Goal: Check status: Check status

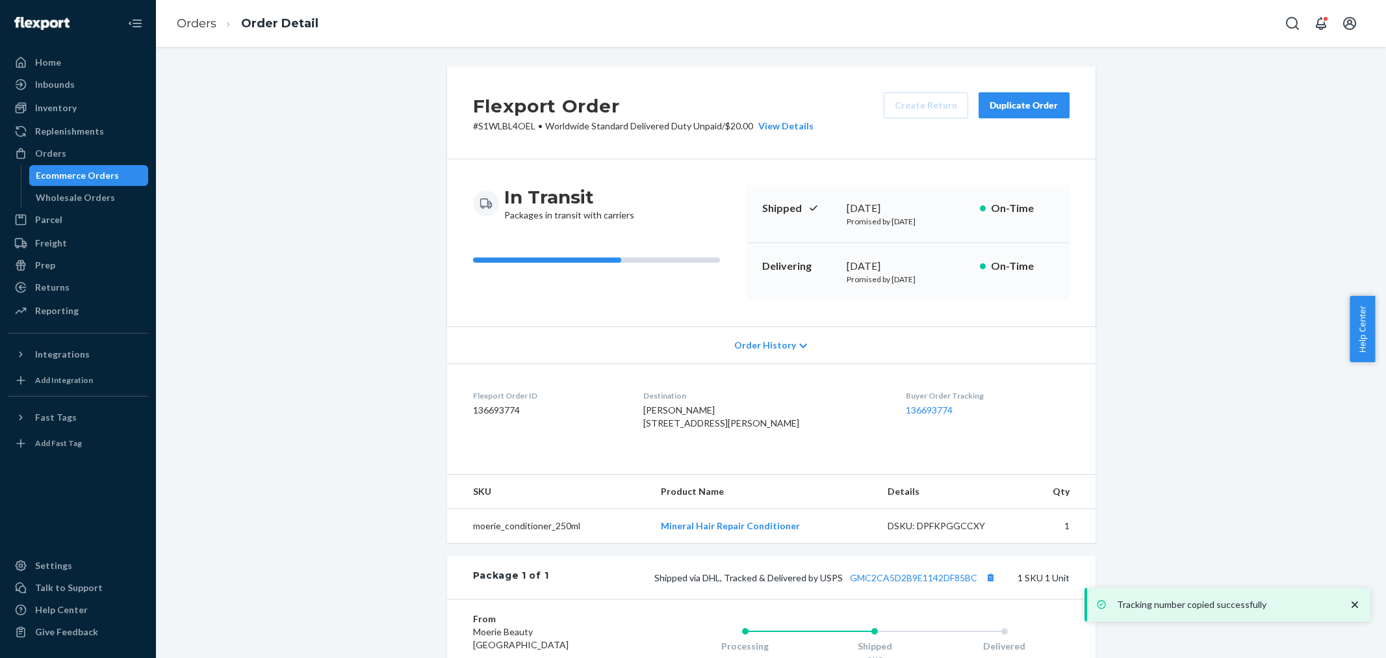
click at [38, 148] on div "Orders" at bounding box center [50, 153] width 31 height 13
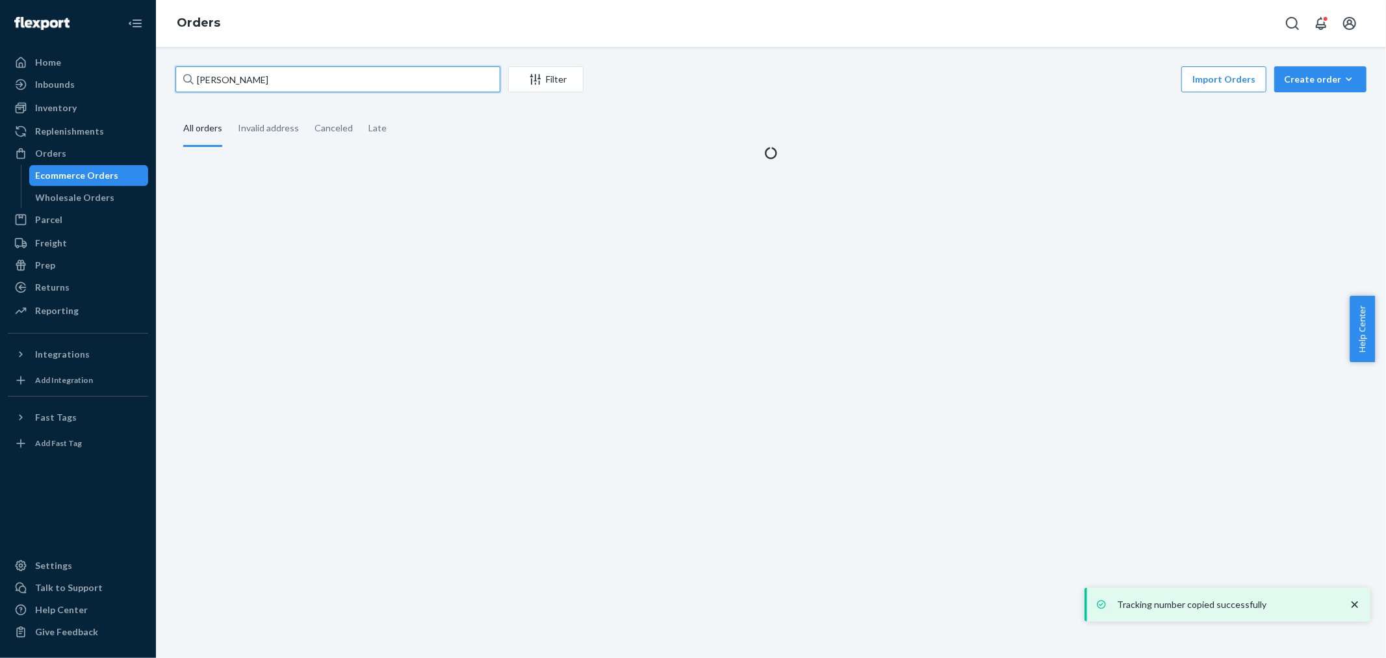
click at [296, 87] on input "[PERSON_NAME]" at bounding box center [337, 79] width 325 height 26
paste input "[PERSON_NAME]"
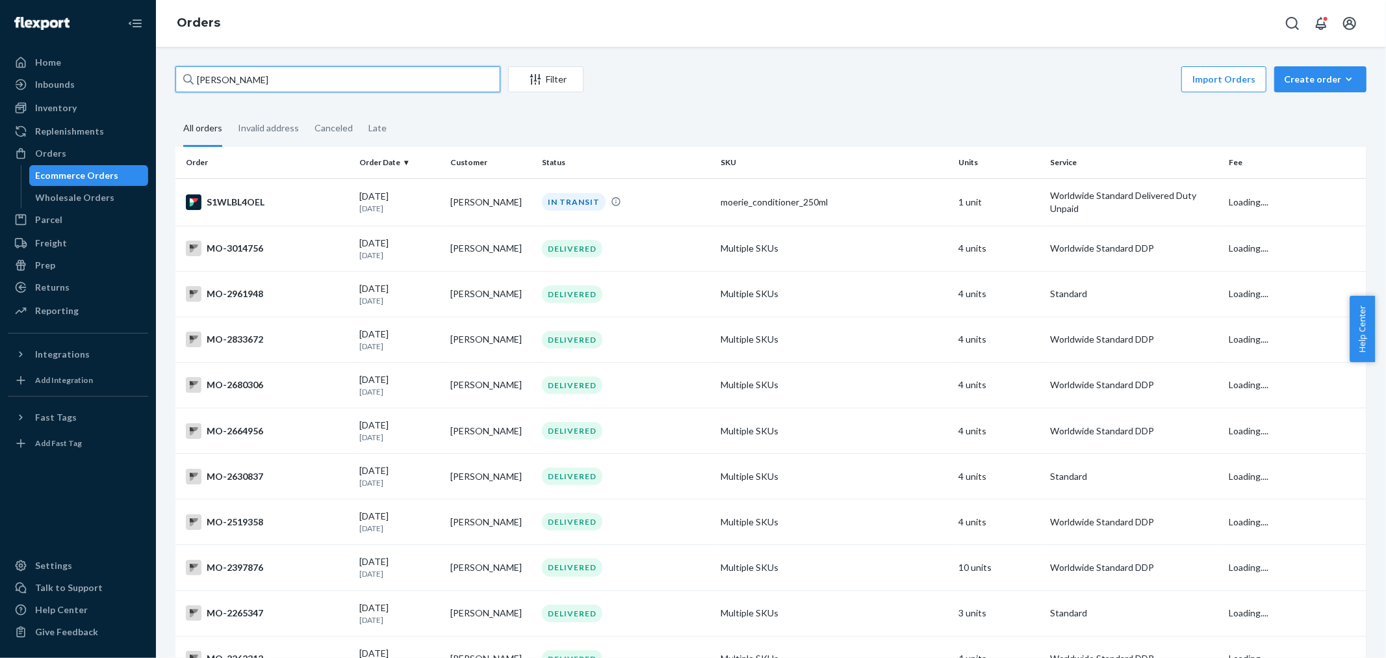
type input "[PERSON_NAME]"
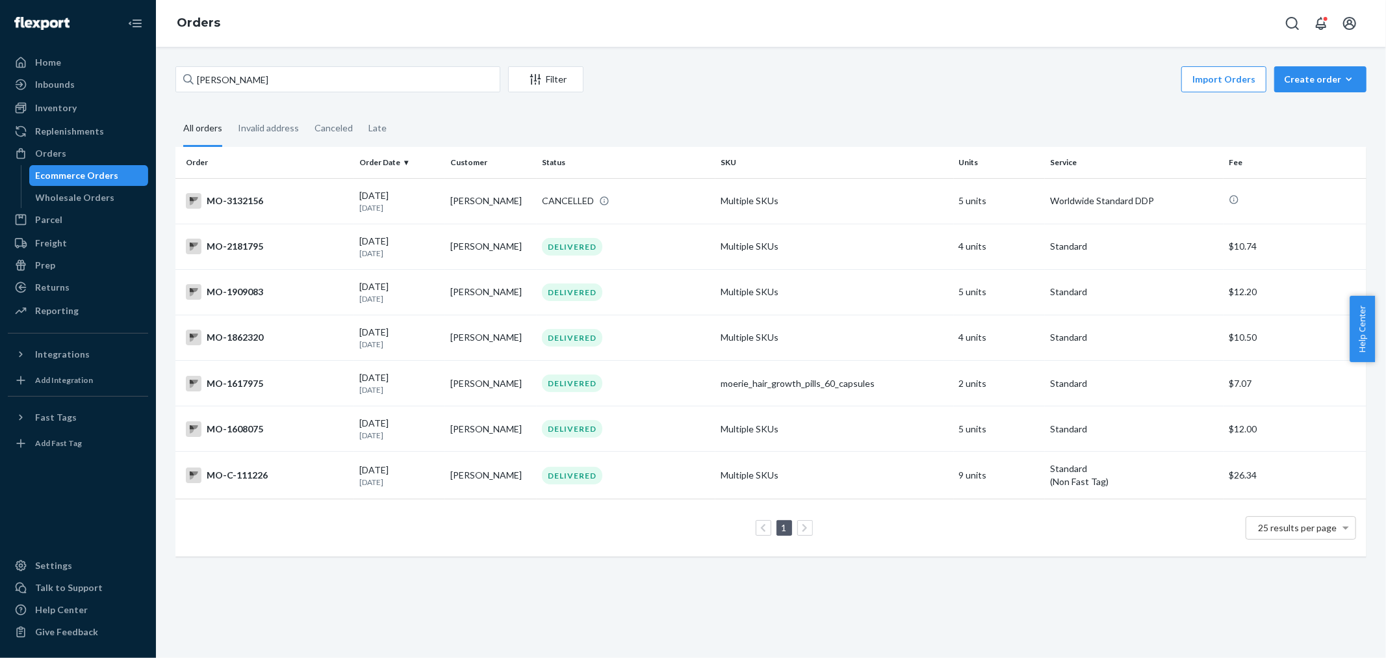
click at [804, 57] on div "[PERSON_NAME] Filter Import Orders Create order Ecommerce order Removal order A…" at bounding box center [771, 352] width 1230 height 611
click at [544, 199] on div "CANCELLED" at bounding box center [568, 200] width 52 height 13
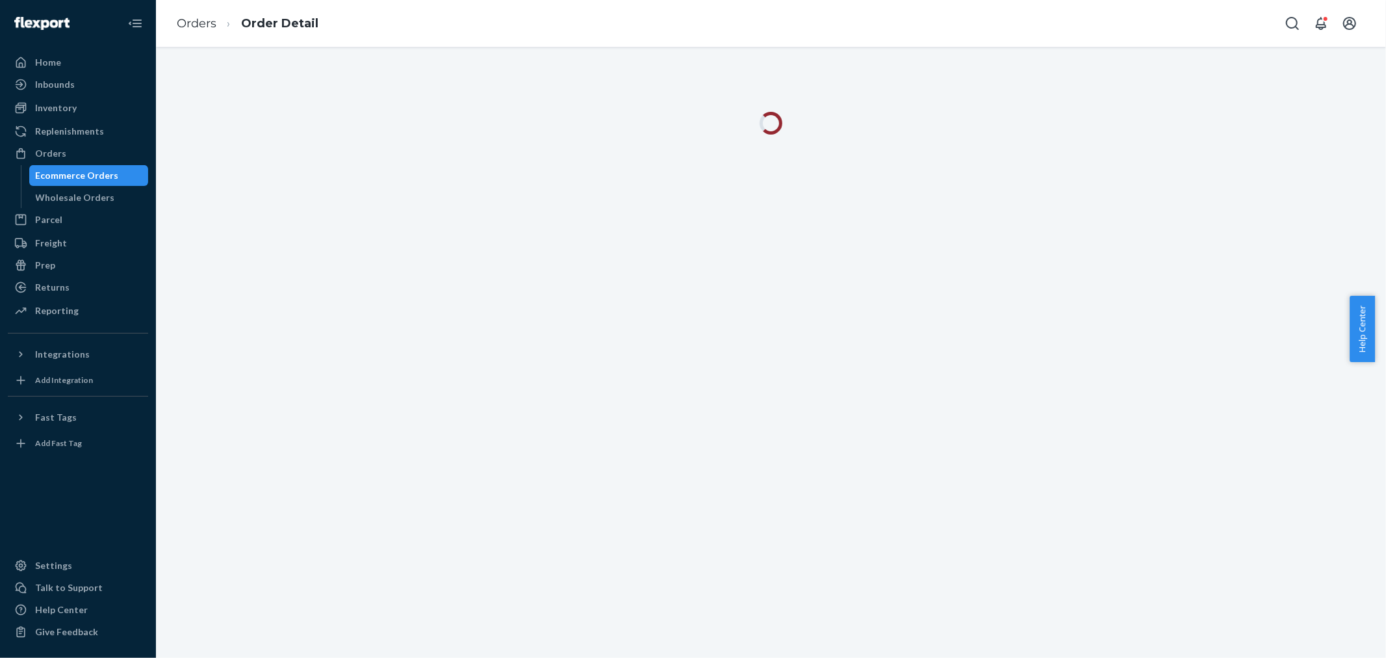
click at [879, 57] on div at bounding box center [771, 352] width 1230 height 611
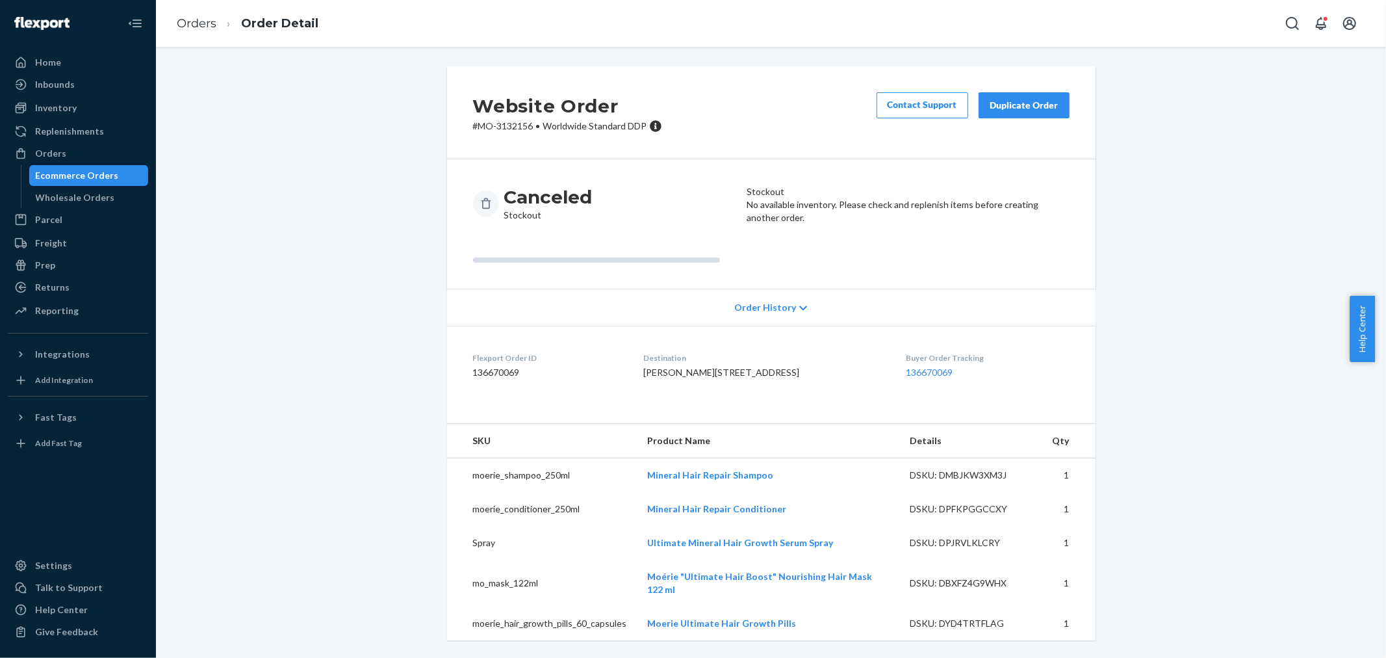
click at [856, 48] on div "Website Order # MO-3132156 • Worldwide Standard DDP Contact Support Duplicate O…" at bounding box center [771, 352] width 1230 height 611
click at [811, 70] on div "Website Order # MO-3132156 • Worldwide Standard DDP Contact Support Duplicate O…" at bounding box center [771, 112] width 649 height 93
click at [177, 27] on link "Orders" at bounding box center [197, 23] width 40 height 14
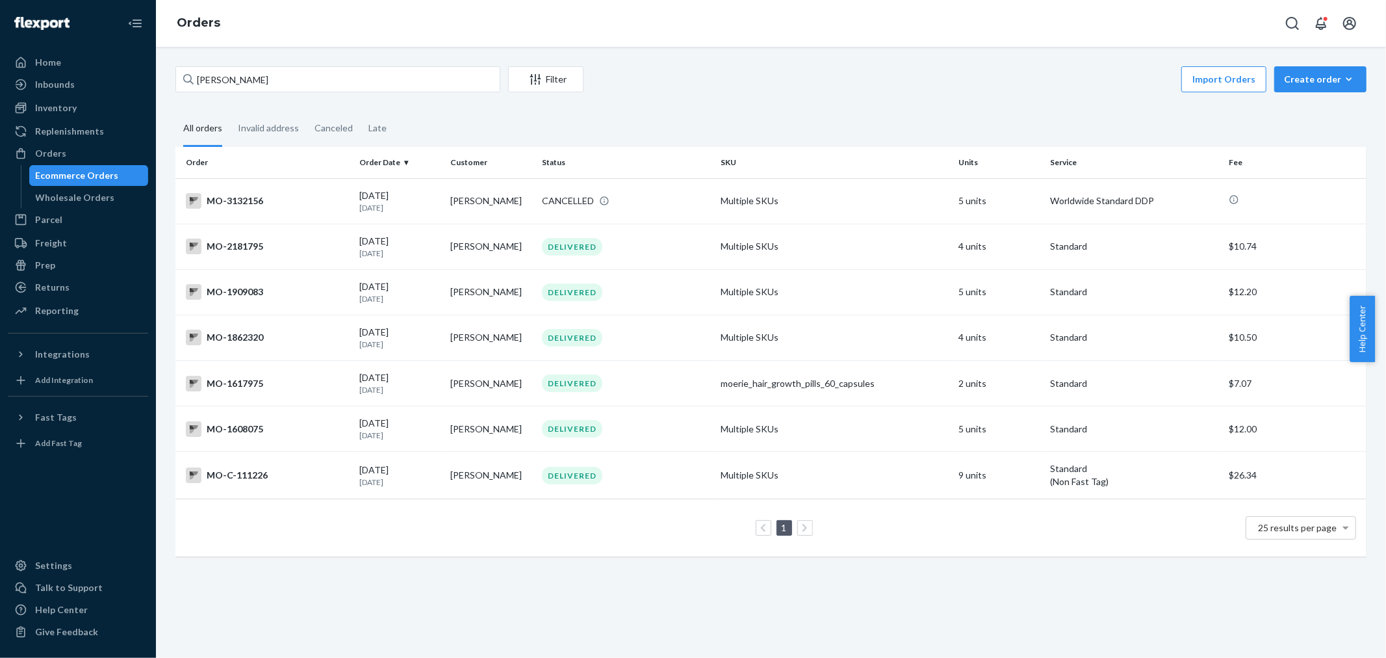
click at [871, 35] on div "Orders" at bounding box center [771, 23] width 1230 height 47
click at [853, 53] on div "[PERSON_NAME] Filter Import Orders Create order Ecommerce order Removal order A…" at bounding box center [771, 352] width 1230 height 611
click at [917, 70] on div "Import Orders Create order Ecommerce order Removal order" at bounding box center [978, 80] width 775 height 29
click at [892, 83] on div "Import Orders Create order Ecommerce order Removal order" at bounding box center [978, 80] width 775 height 29
click at [864, 83] on div "Import Orders Create order Ecommerce order Removal order" at bounding box center [978, 80] width 775 height 29
